Goal: Task Accomplishment & Management: Complete application form

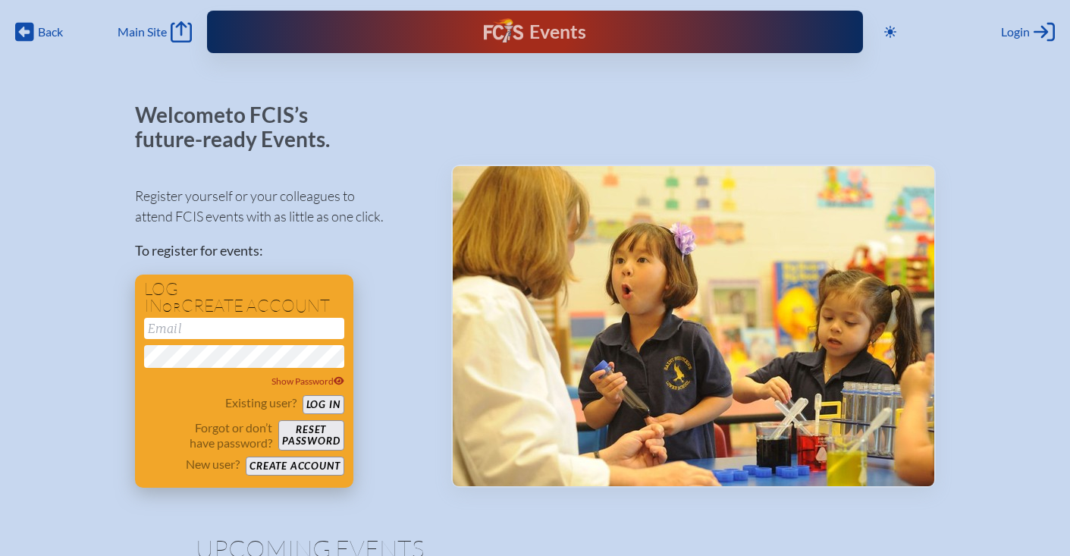
click at [234, 321] on input "email" at bounding box center [244, 328] width 200 height 21
type input "[EMAIL_ADDRESS]"
click at [328, 398] on button "Log in" at bounding box center [324, 404] width 42 height 19
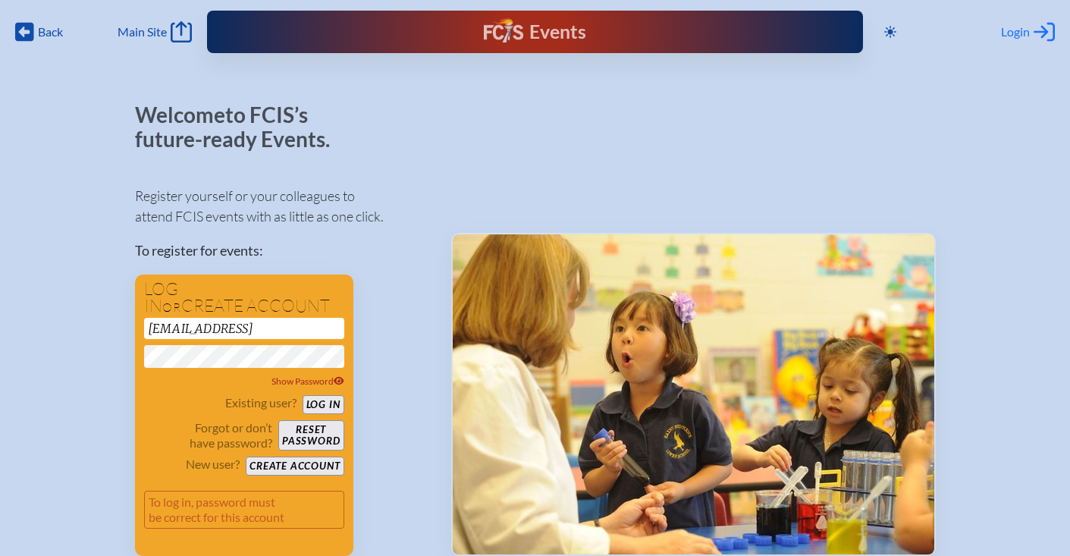
click at [1017, 38] on span "Login" at bounding box center [1015, 31] width 29 height 15
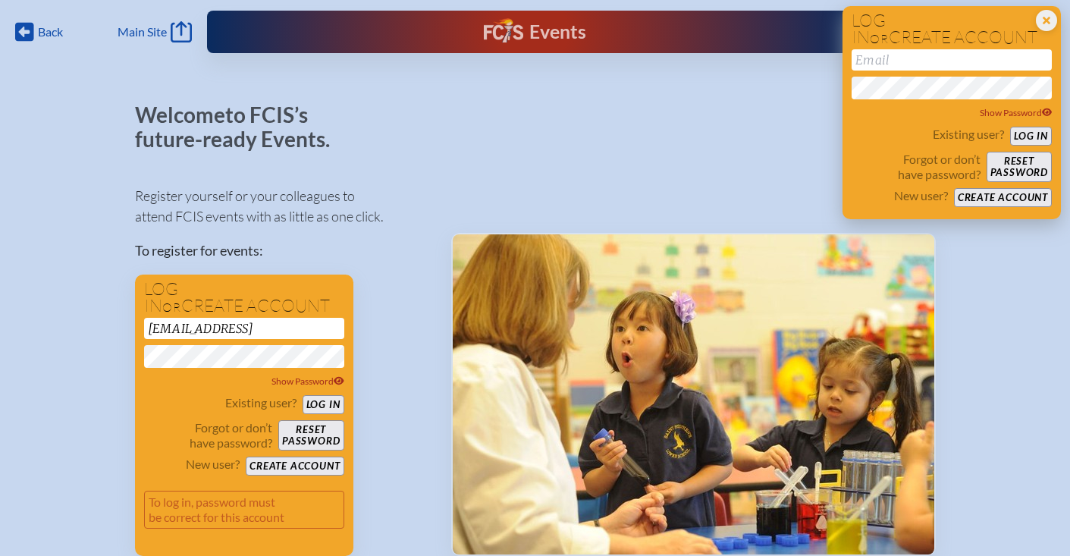
click at [954, 67] on input "email" at bounding box center [952, 59] width 200 height 21
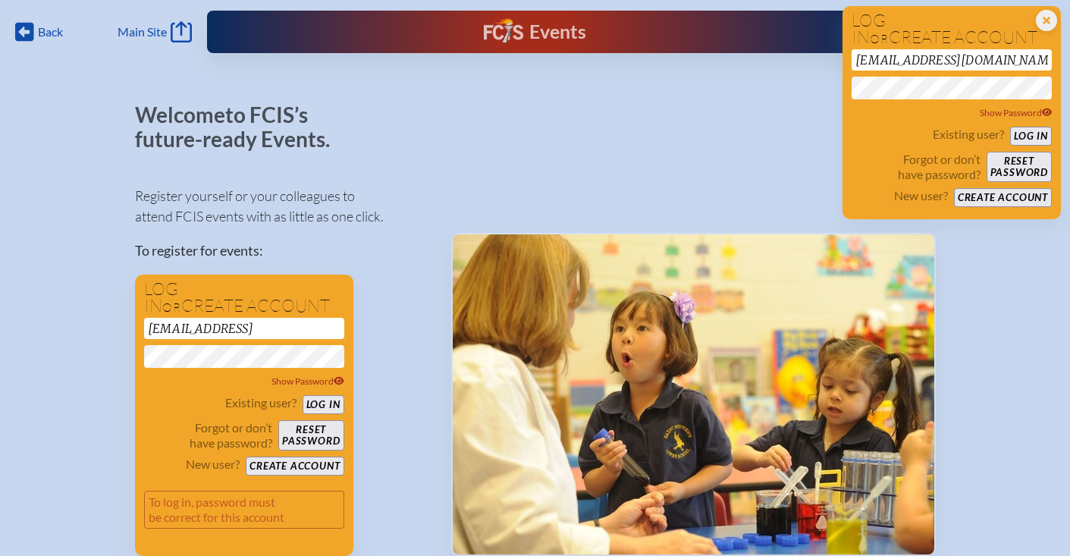
type input "[EMAIL_ADDRESS][DOMAIN_NAME]"
click at [784, 130] on div at bounding box center [693, 329] width 485 height 453
click at [1010, 196] on button "Create account" at bounding box center [1003, 197] width 98 height 19
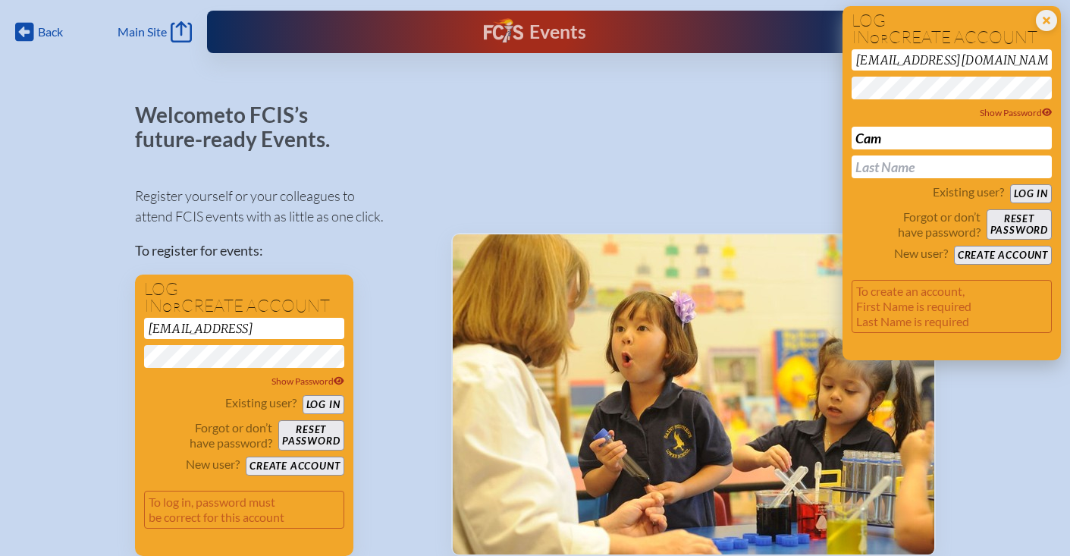
type input "Cam"
type input "[PERSON_NAME]"
click at [1037, 247] on button "Create account" at bounding box center [1003, 255] width 98 height 19
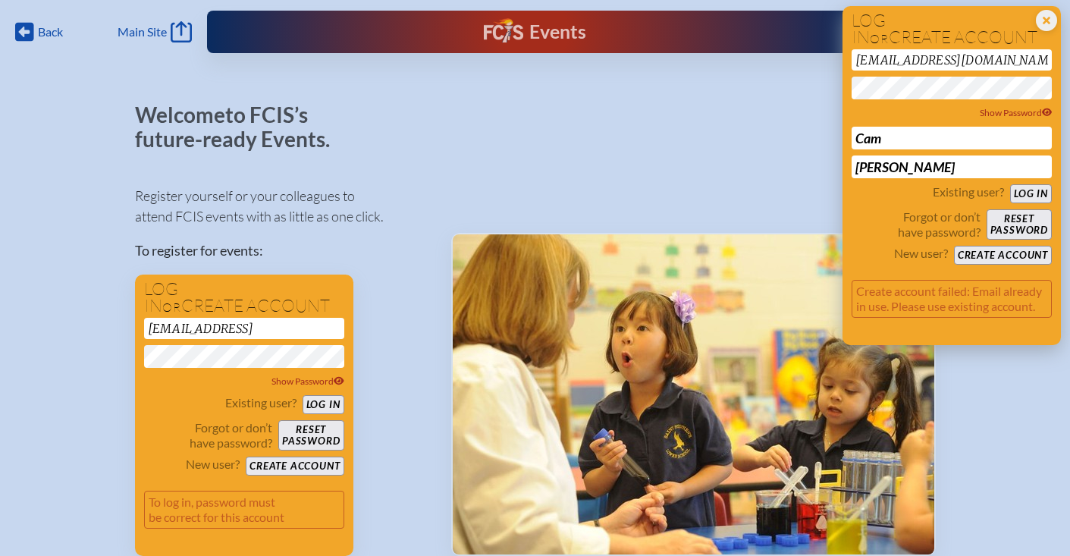
click at [1058, 20] on div "Close Login Area Log in or create account [EMAIL_ADDRESS][DOMAIN_NAME] Show Pas…" at bounding box center [952, 175] width 218 height 339
click at [1044, 21] on icon at bounding box center [1046, 20] width 21 height 21
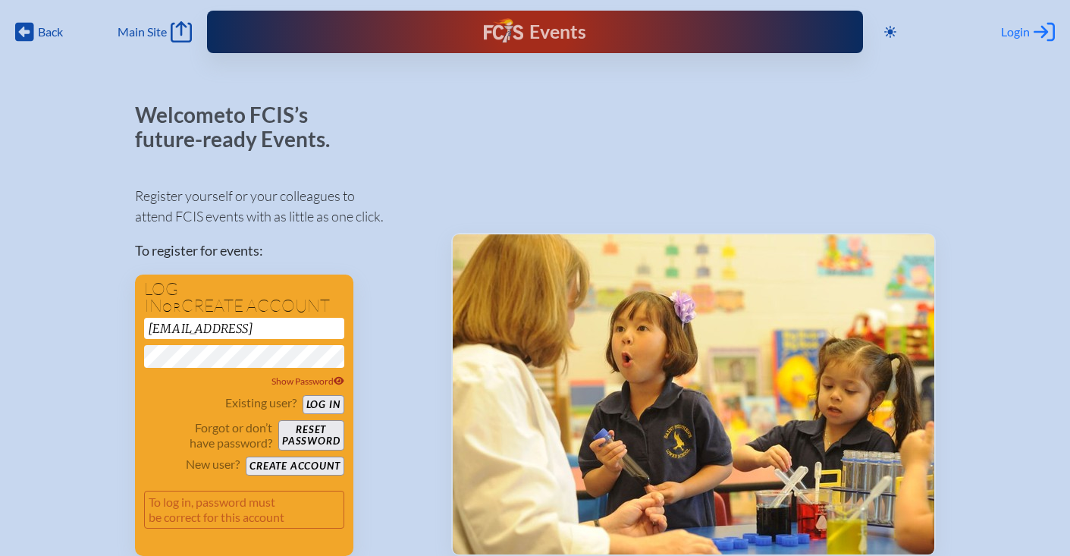
click at [1017, 38] on span "Login" at bounding box center [1015, 31] width 29 height 15
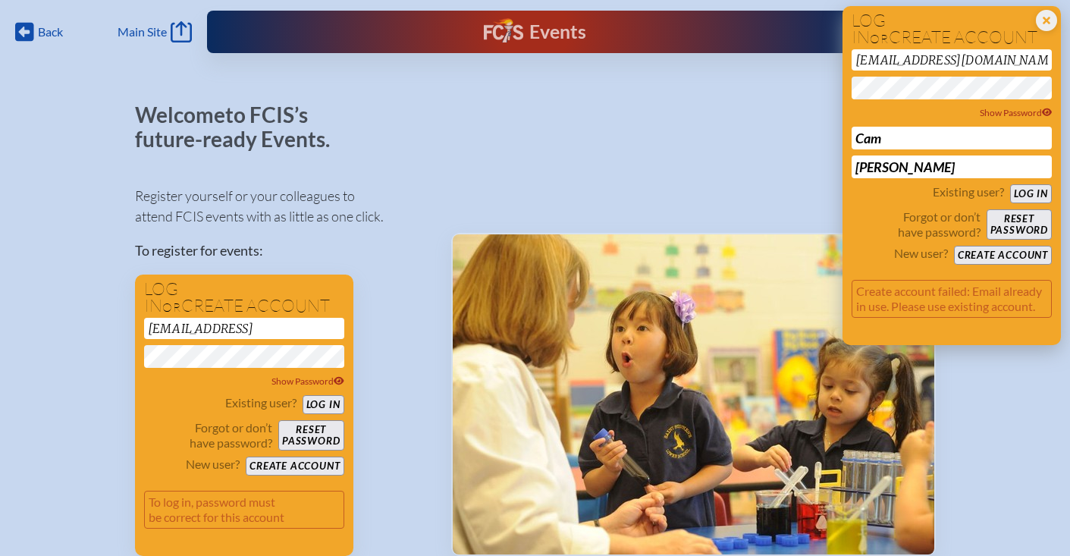
click at [1026, 217] on button "Reset password" at bounding box center [1019, 224] width 65 height 30
click at [1033, 215] on button "Reset password" at bounding box center [1019, 224] width 65 height 30
